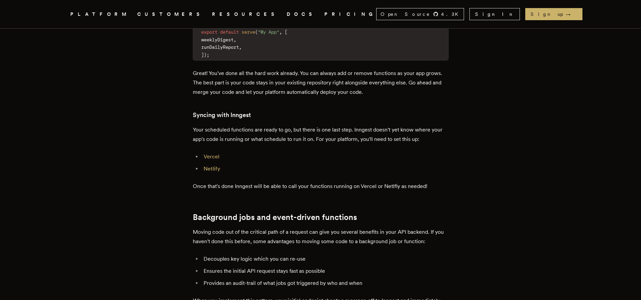
scroll to position [1204, 0]
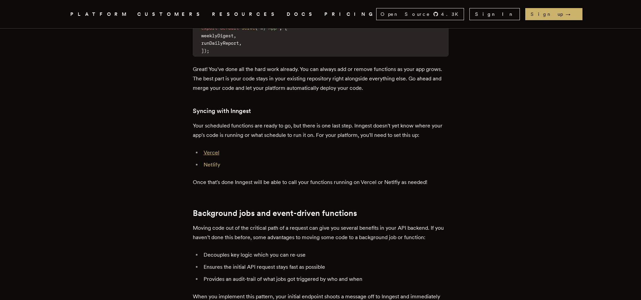
click at [218, 150] on link "Vercel" at bounding box center [212, 153] width 16 height 6
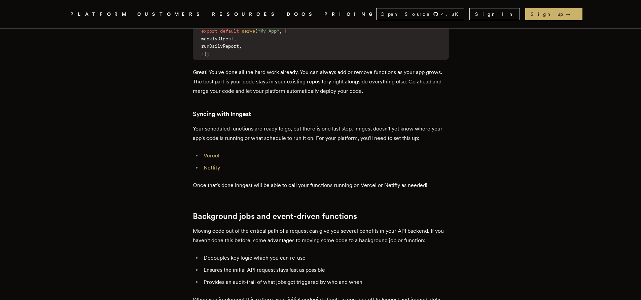
scroll to position [1085, 0]
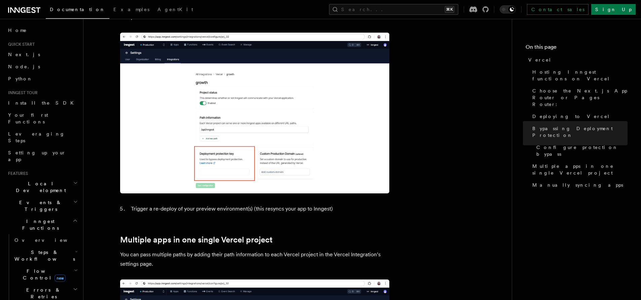
scroll to position [524, 0]
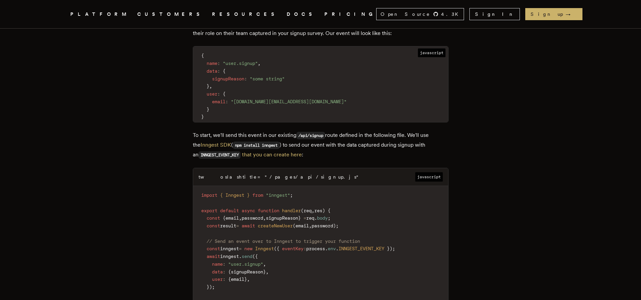
scroll to position [1319, 0]
